Goal: Task Accomplishment & Management: Manage account settings

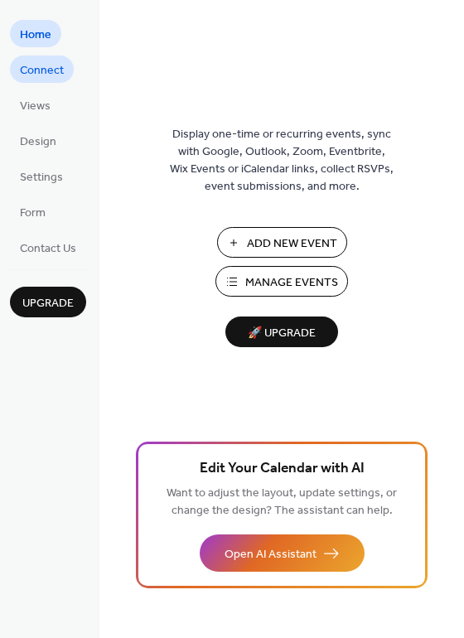
click at [38, 62] on span "Connect" at bounding box center [42, 70] width 44 height 17
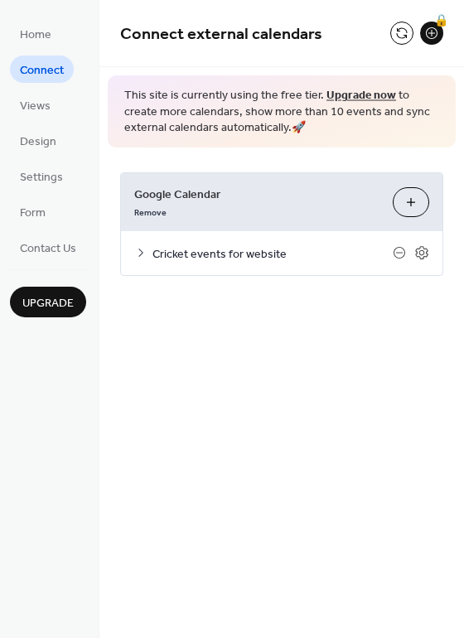
click at [226, 251] on span "Cricket events for website" at bounding box center [272, 253] width 240 height 17
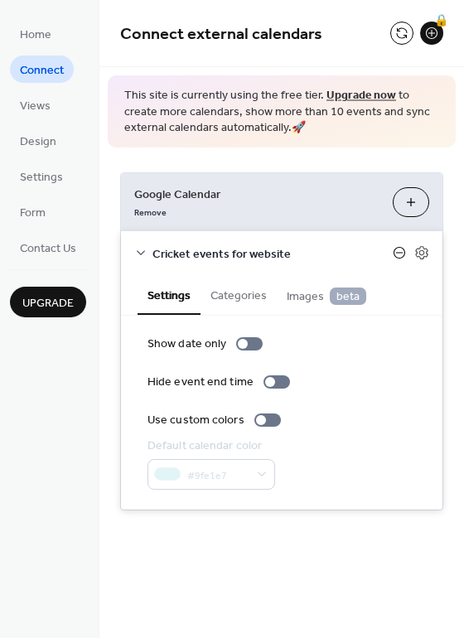
click at [399, 251] on icon at bounding box center [399, 252] width 13 height 13
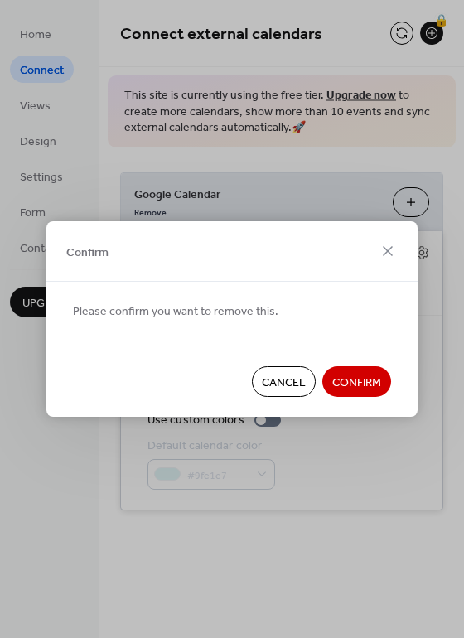
click at [356, 380] on span "Confirm" at bounding box center [356, 383] width 49 height 17
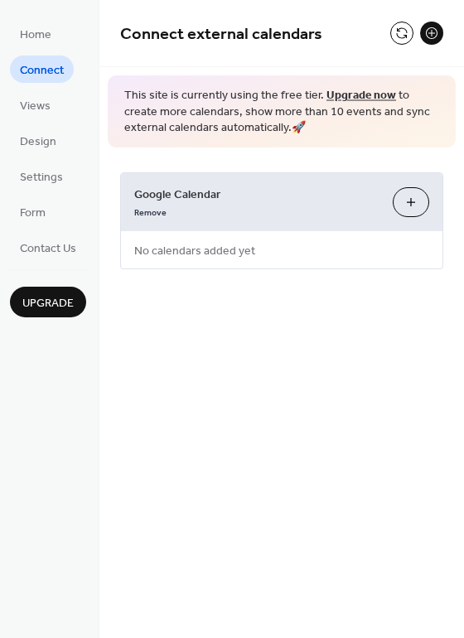
click at [411, 196] on button "Choose Calendars" at bounding box center [411, 202] width 36 height 30
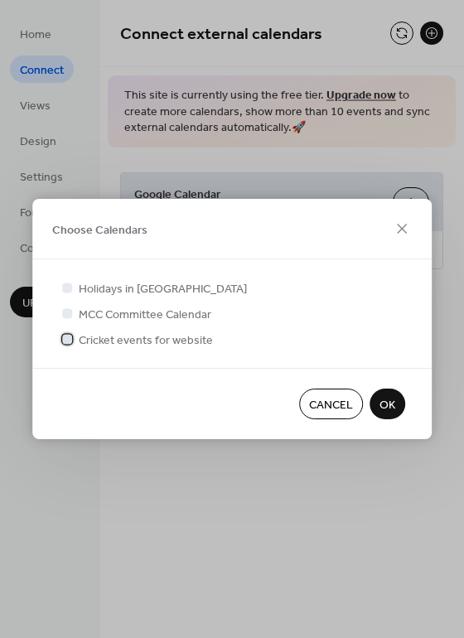
click at [65, 339] on div at bounding box center [67, 339] width 10 height 10
click at [390, 403] on span "OK" at bounding box center [388, 405] width 16 height 17
